Goal: Information Seeking & Learning: Learn about a topic

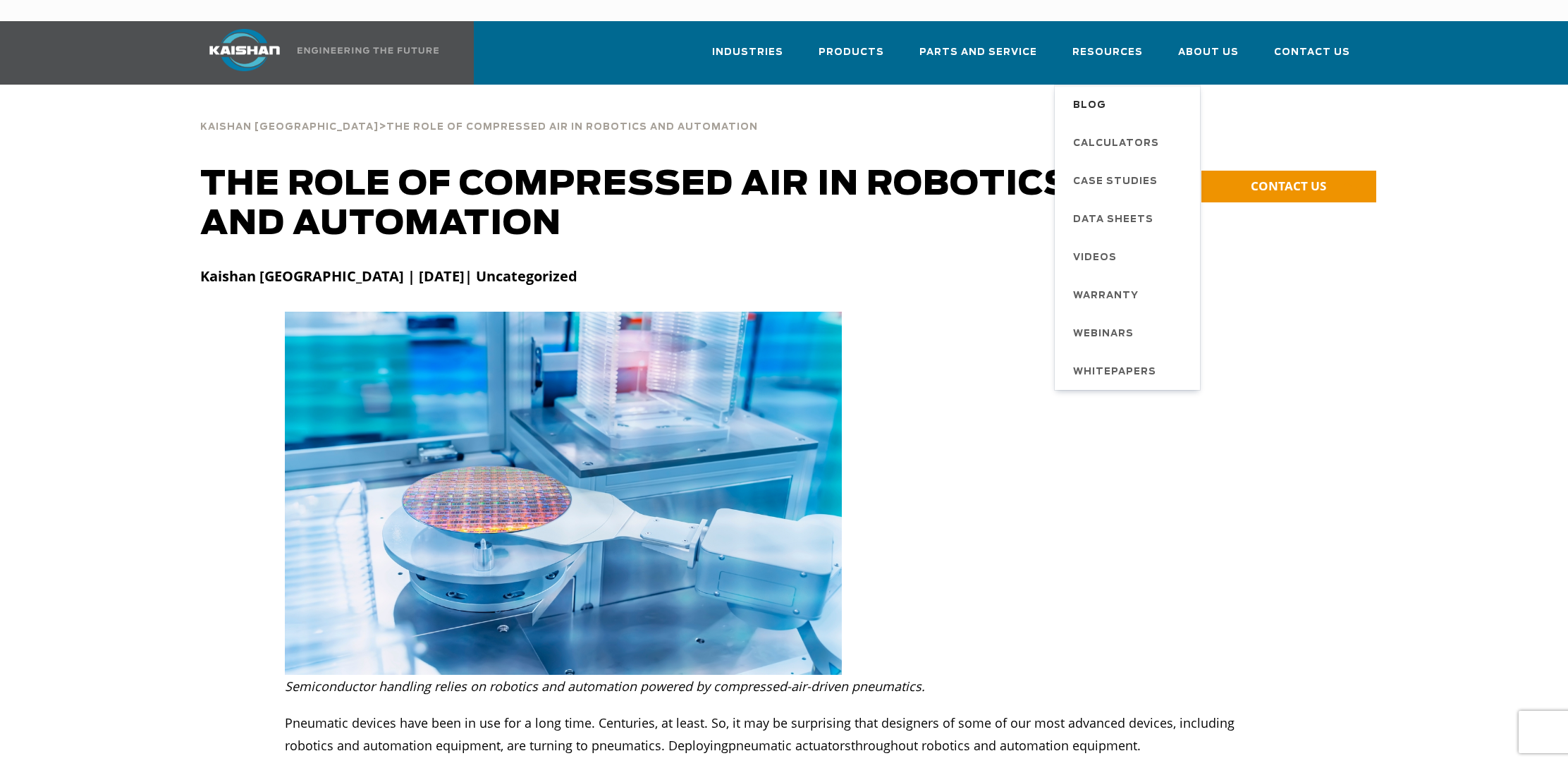
click at [1099, 94] on span "Blog" at bounding box center [1089, 106] width 33 height 24
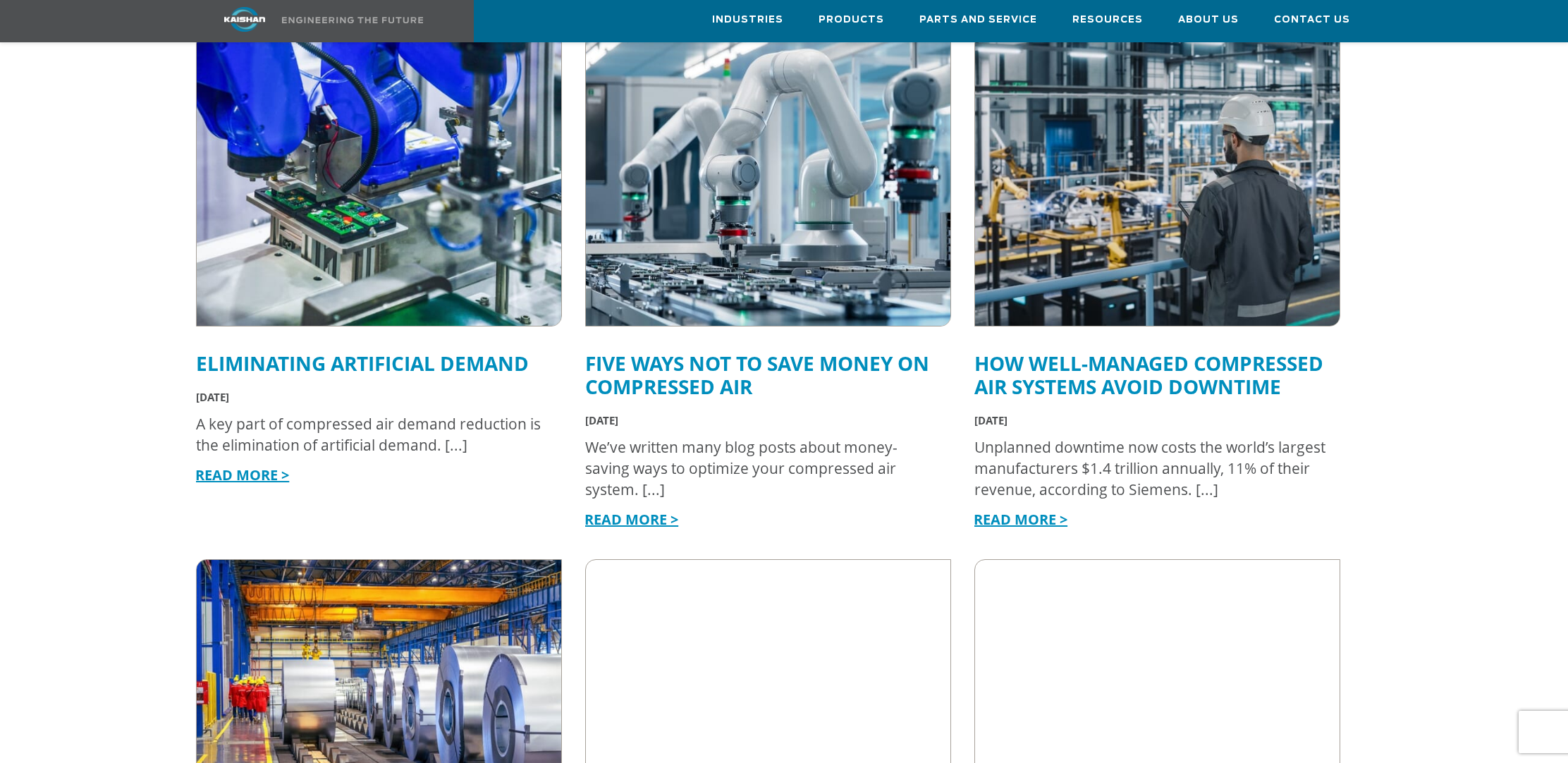
scroll to position [1061, 0]
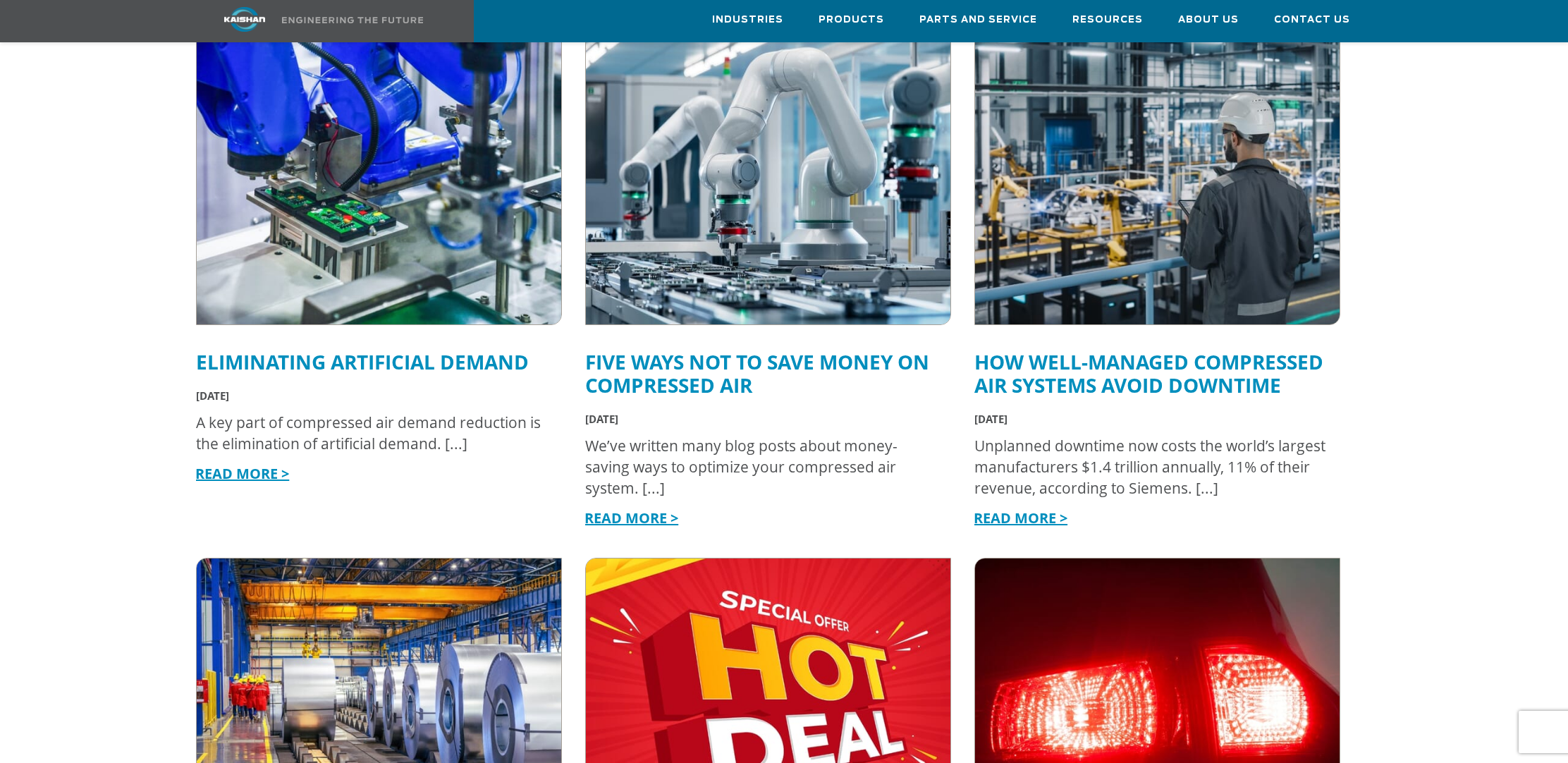
click at [719, 348] on link "Five Ways Not to Save Money on Compressed Air" at bounding box center [756, 373] width 344 height 50
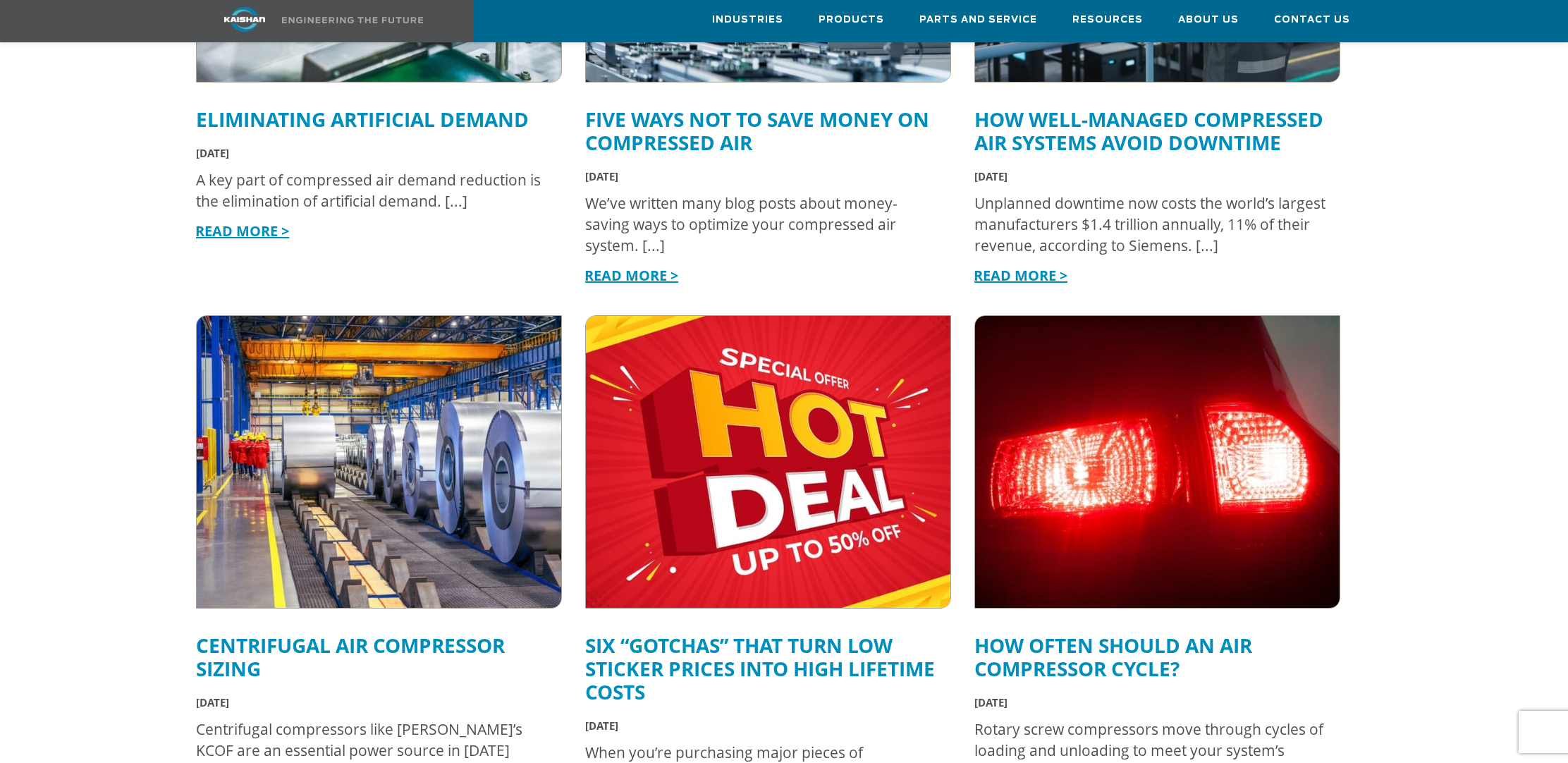
scroll to position [1384, 0]
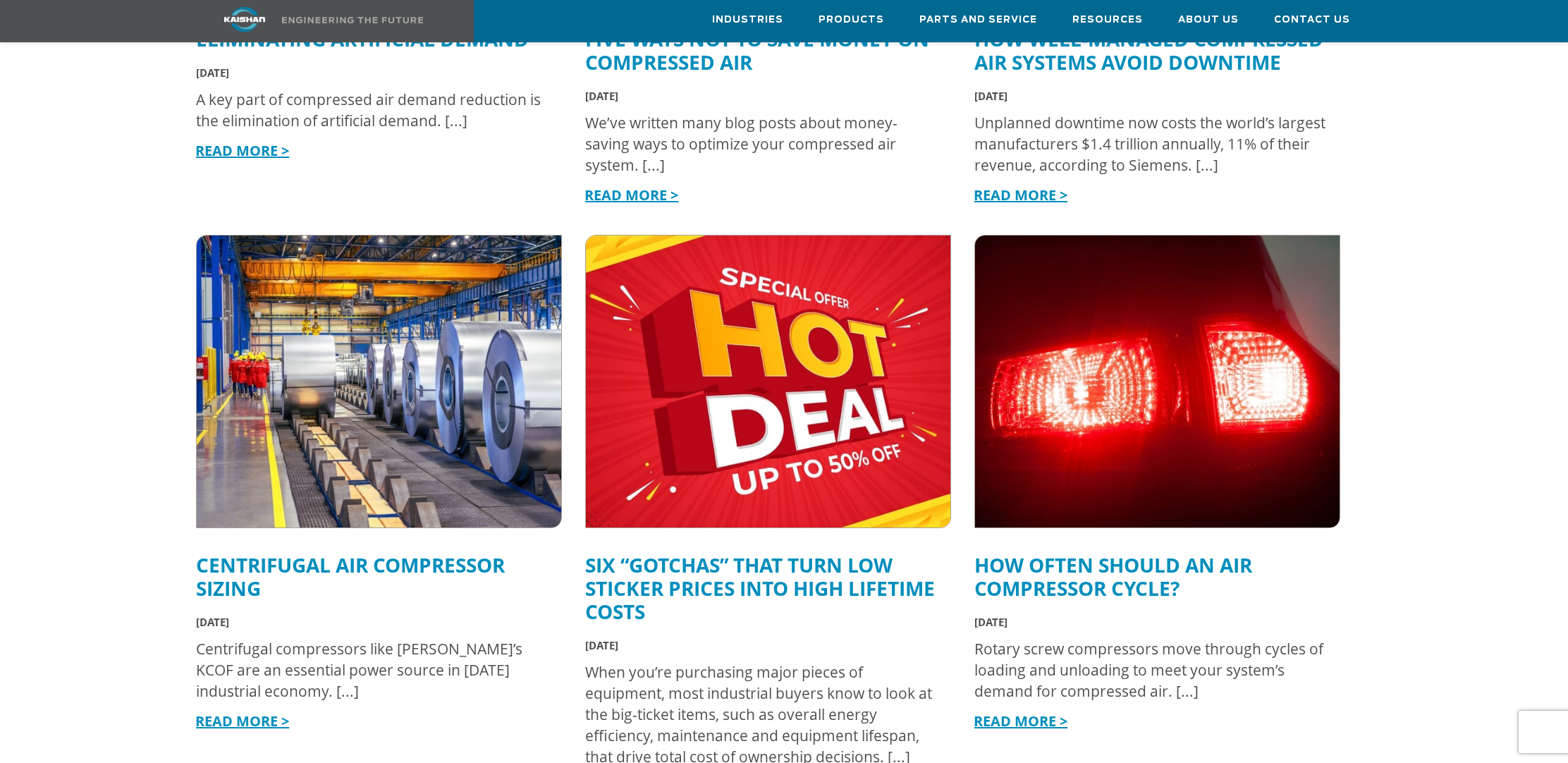
click at [695, 551] on link "Six “Gotchas” That Turn Low Sticker Prices into High Lifetime Costs" at bounding box center [759, 588] width 350 height 73
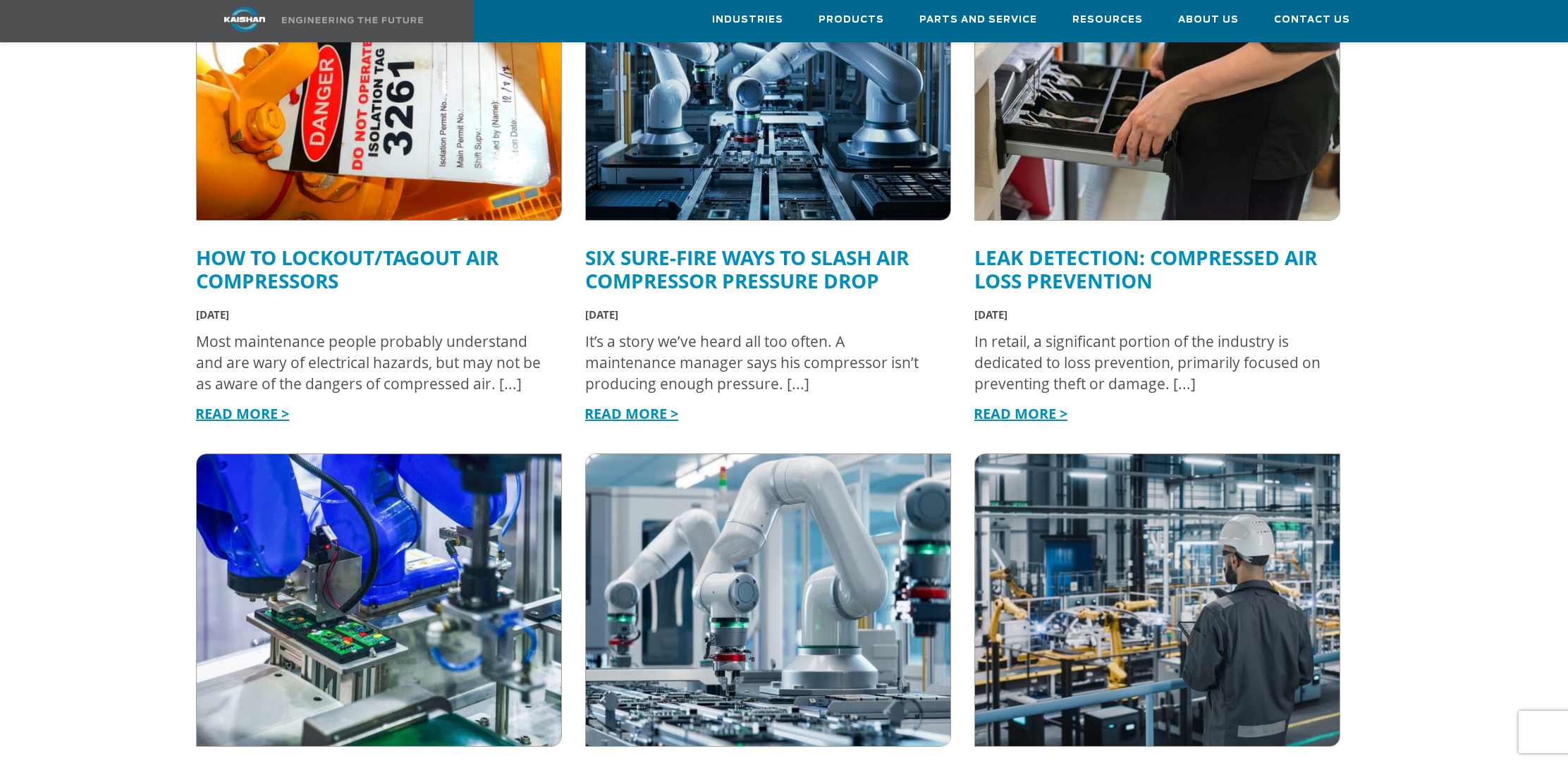
scroll to position [636, 0]
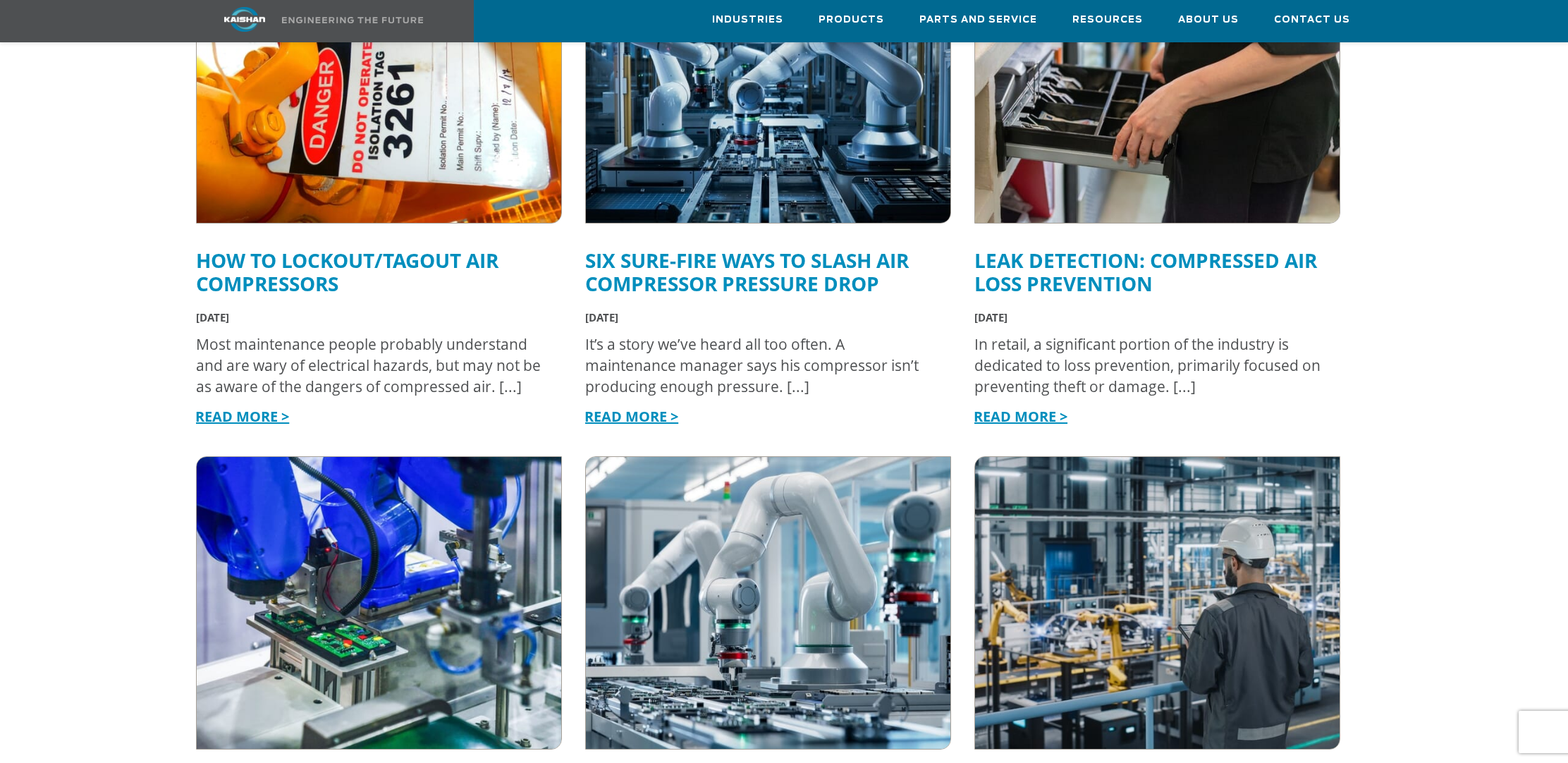
click at [689, 264] on link "Six Sure-Fire Ways to Slash Air Compressor Pressure Drop" at bounding box center [747, 272] width 324 height 50
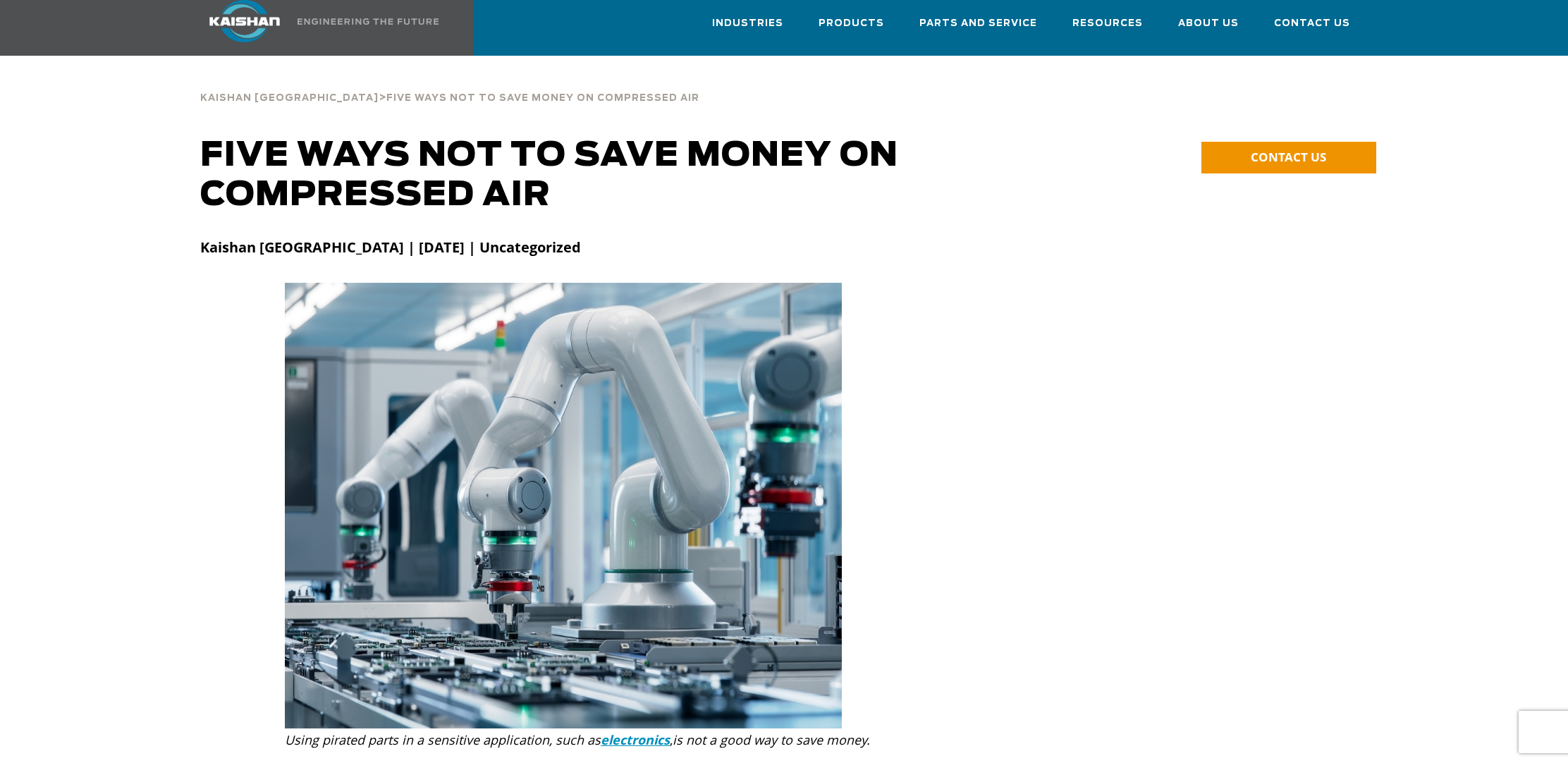
scroll to position [36, 0]
